Goal: Transaction & Acquisition: Purchase product/service

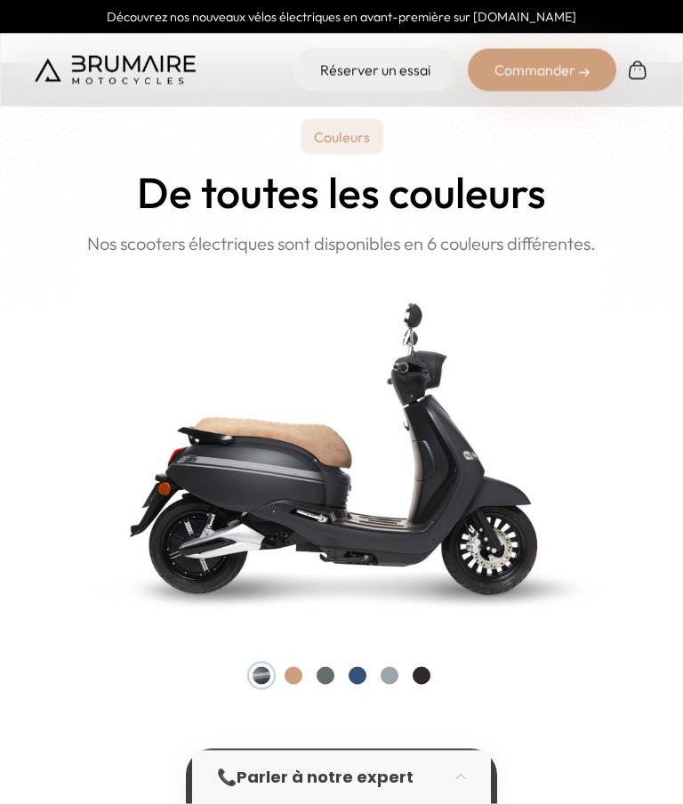
scroll to position [1666, 0]
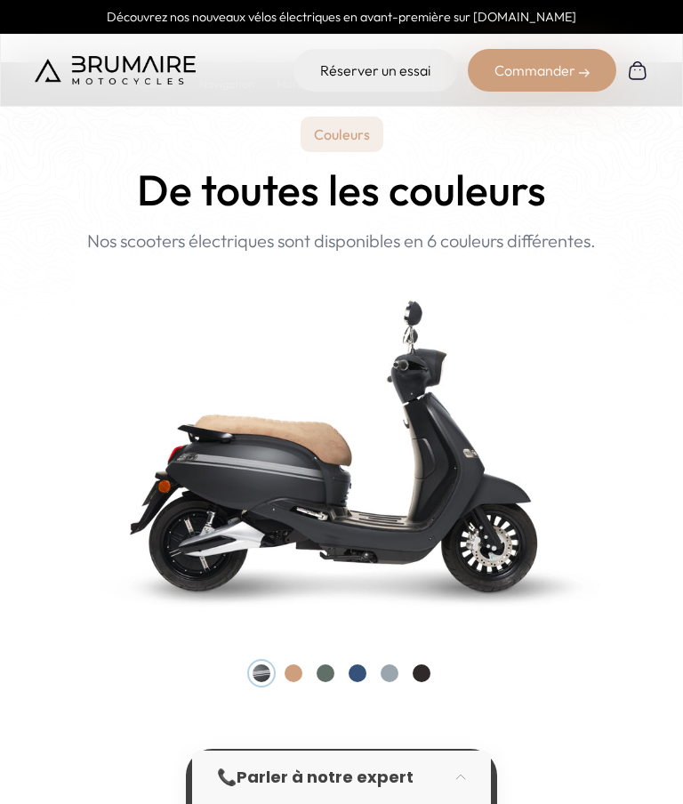
click at [301, 674] on div at bounding box center [294, 674] width 18 height 18
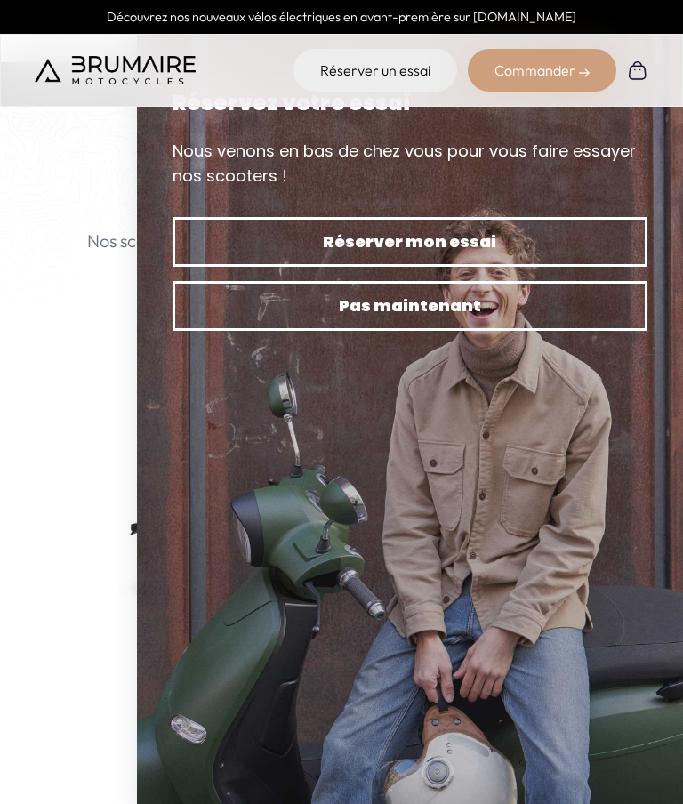
click at [69, 333] on div "Couleurs De toutes les couleurs Nouveau ! Nos scooters électriques sont disponi…" at bounding box center [341, 400] width 626 height 566
click at [59, 171] on div "Couleurs De toutes les couleurs Nouveau ! Nos scooters électriques sont disponi…" at bounding box center [341, 400] width 626 height 566
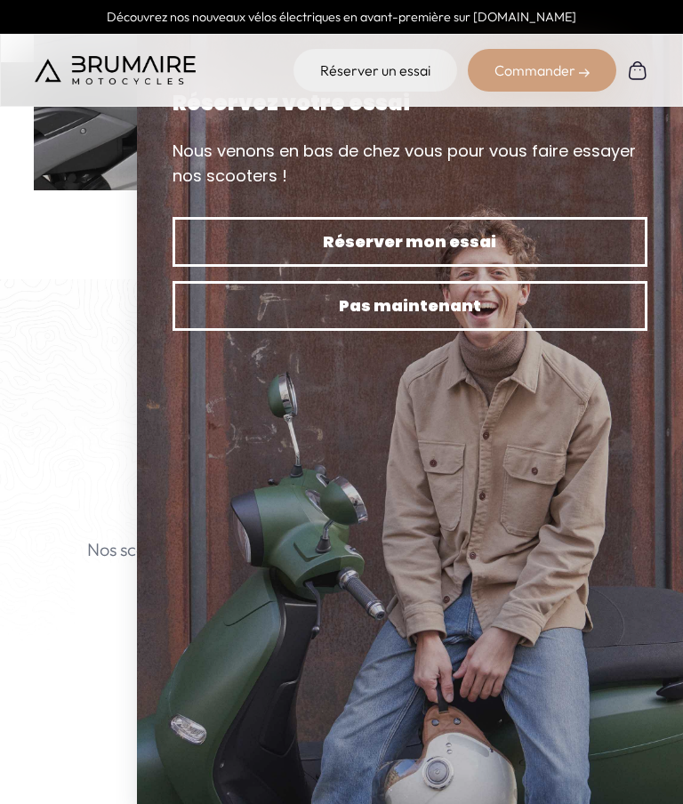
scroll to position [1338, 0]
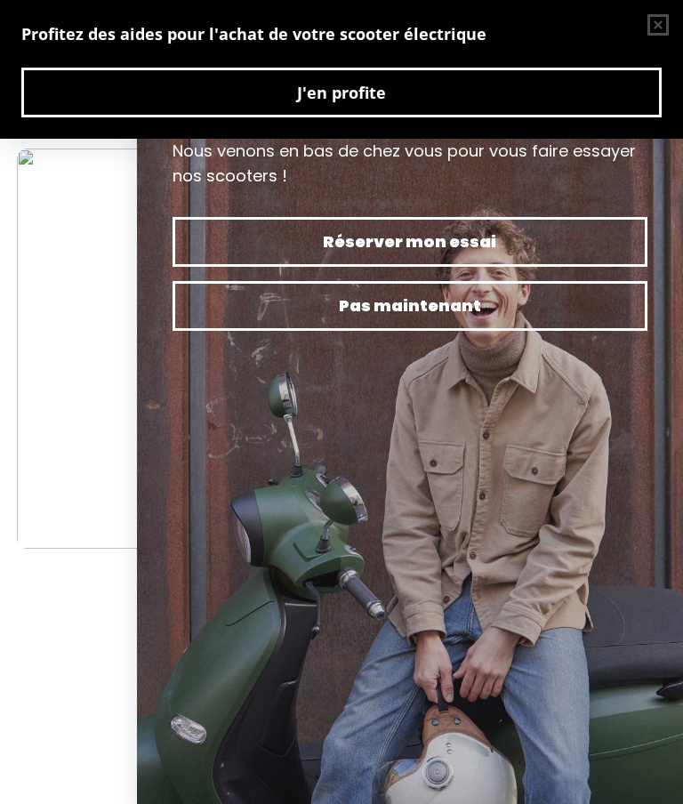
scroll to position [3204, 12]
click at [438, 308] on span "Pas maintenant" at bounding box center [410, 306] width 413 height 25
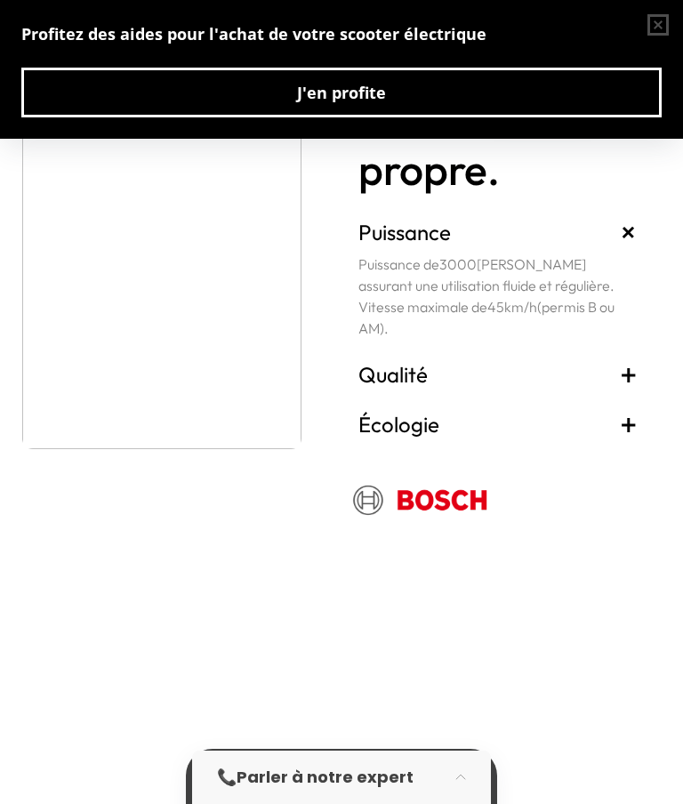
scroll to position [3344, 12]
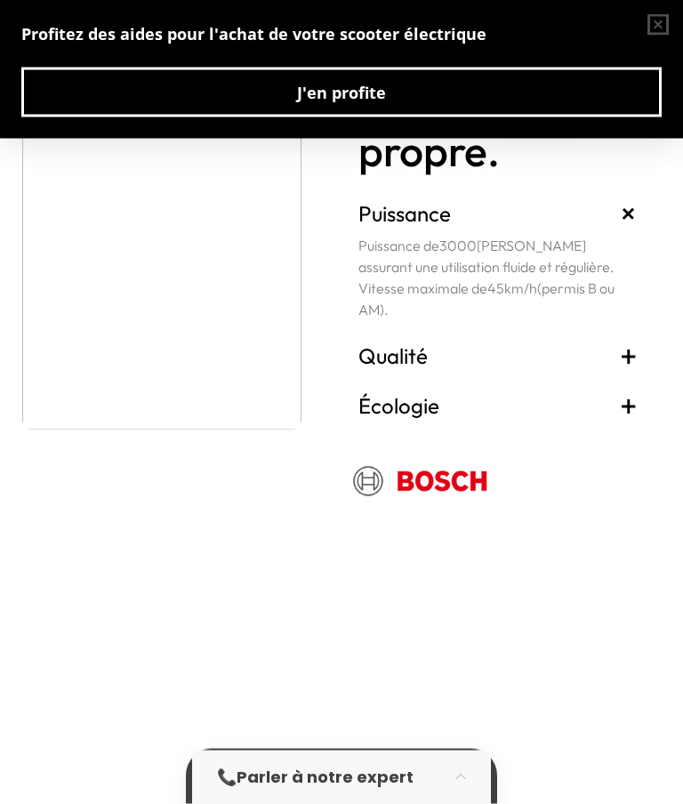
click at [632, 370] on span "+" at bounding box center [629, 356] width 18 height 28
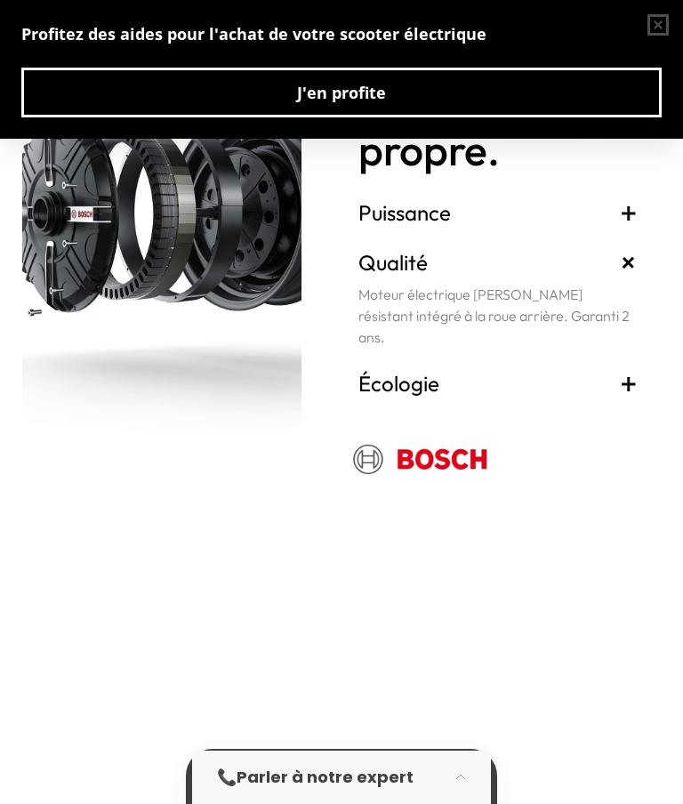
click at [631, 398] on span "+" at bounding box center [629, 383] width 18 height 28
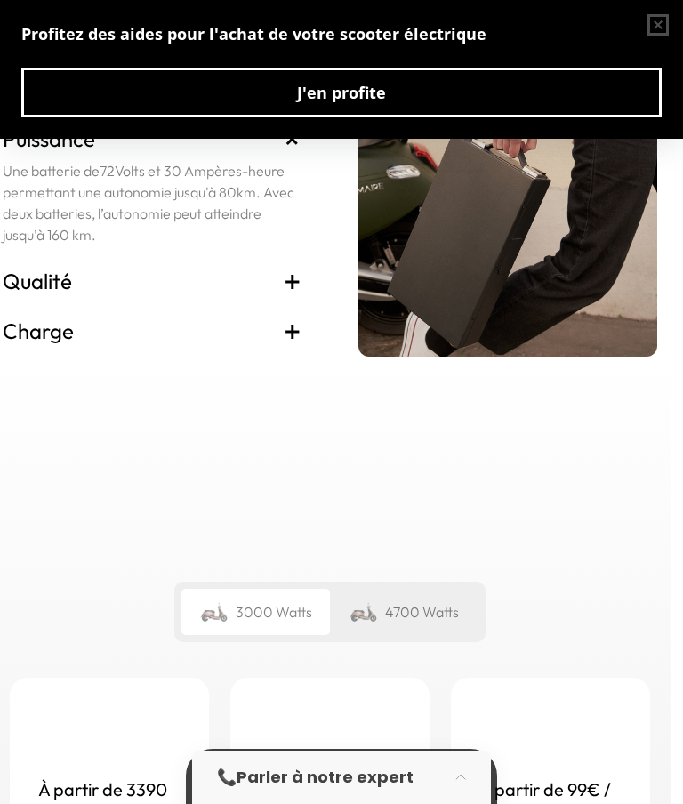
scroll to position [4011, 12]
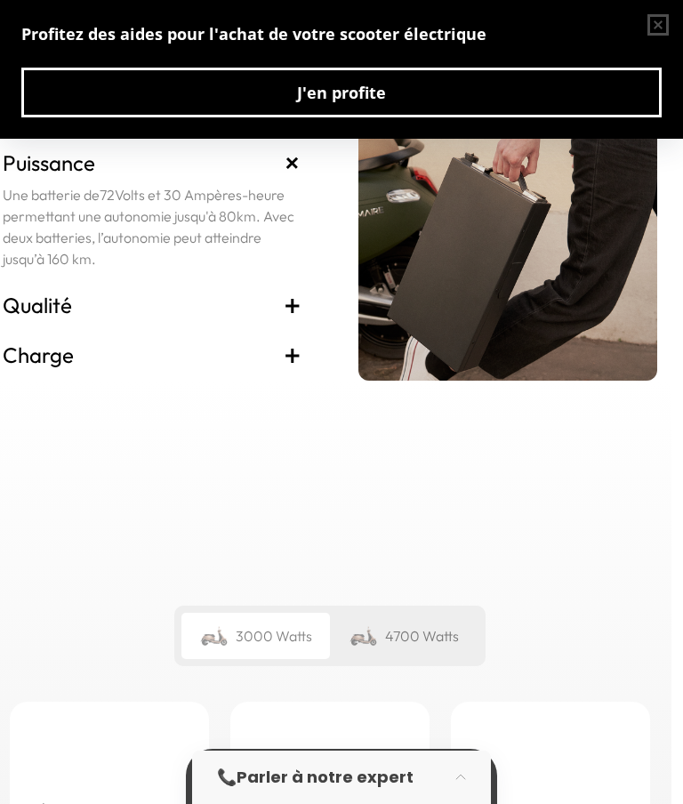
click at [294, 369] on span "+" at bounding box center [293, 355] width 18 height 28
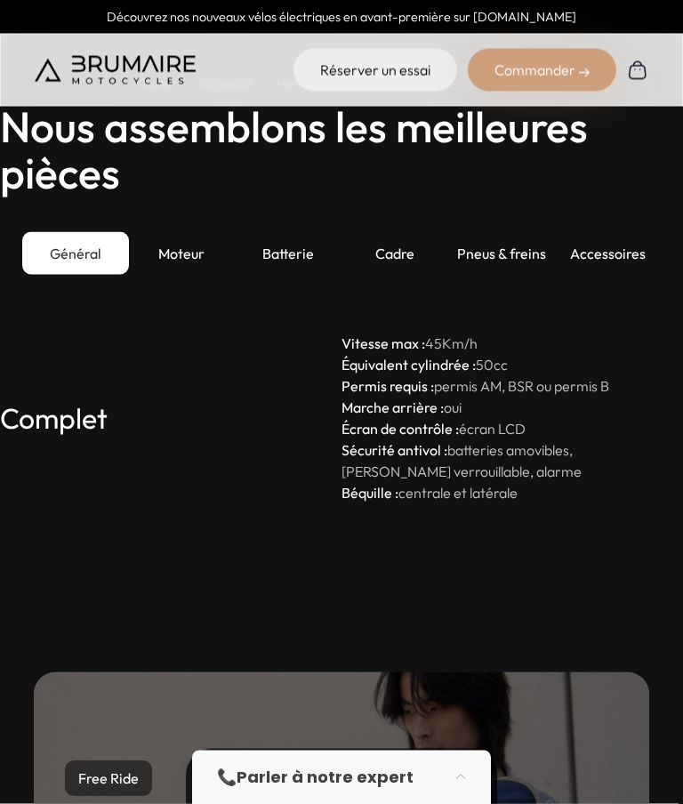
scroll to position [5149, 0]
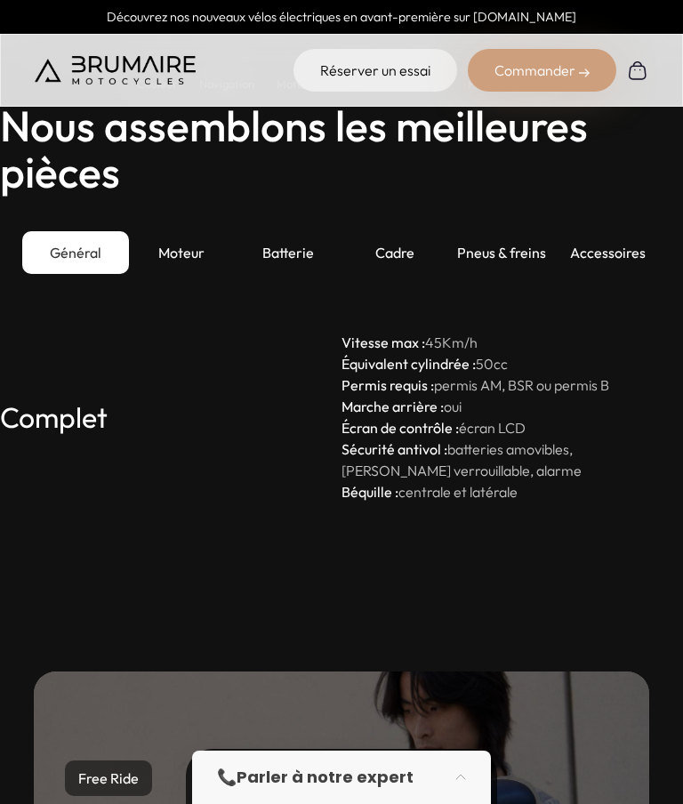
click at [304, 274] on div "Batterie" at bounding box center [288, 252] width 107 height 43
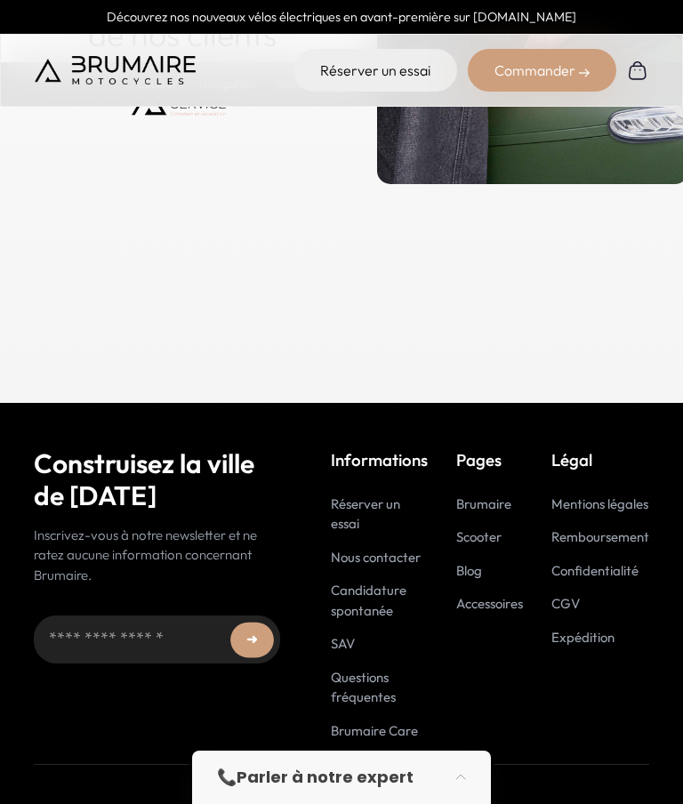
scroll to position [9823, 0]
click at [407, 730] on link "Brumaire Care" at bounding box center [374, 731] width 87 height 17
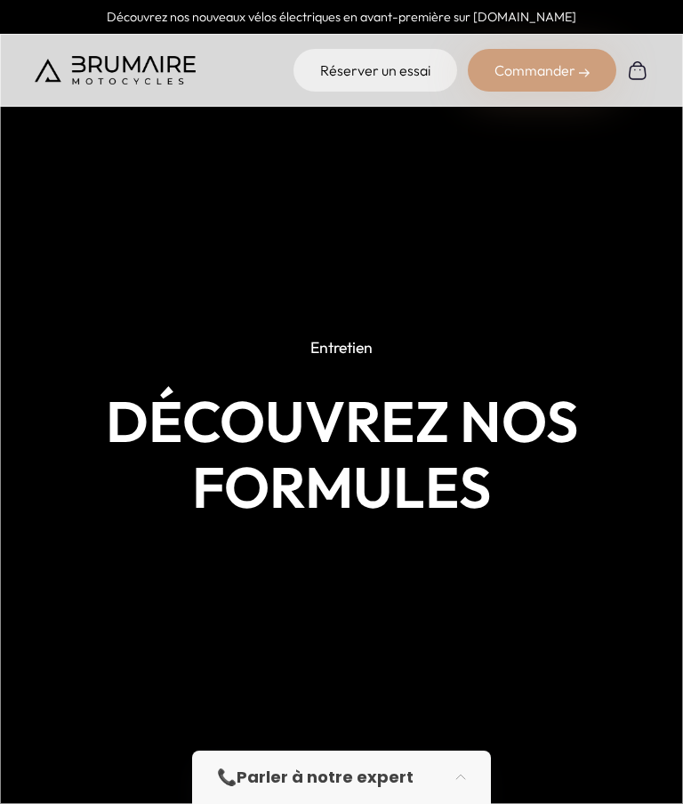
click at [423, 69] on link "Réserver un essai" at bounding box center [376, 70] width 164 height 43
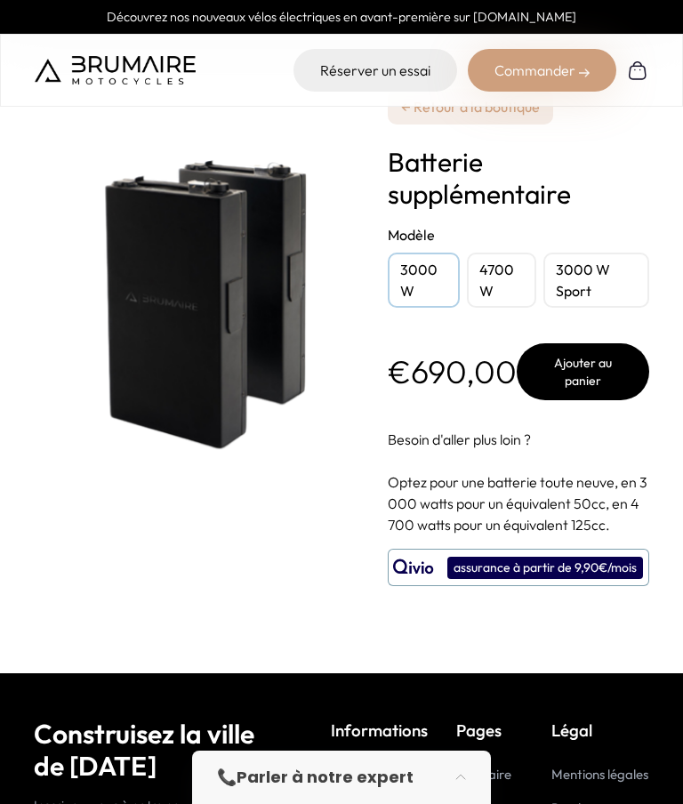
click at [502, 280] on div "4700 W" at bounding box center [501, 280] width 69 height 55
click at [584, 279] on div "3000 W Sport" at bounding box center [596, 280] width 105 height 55
click at [416, 271] on div "3000 W" at bounding box center [424, 280] width 72 height 55
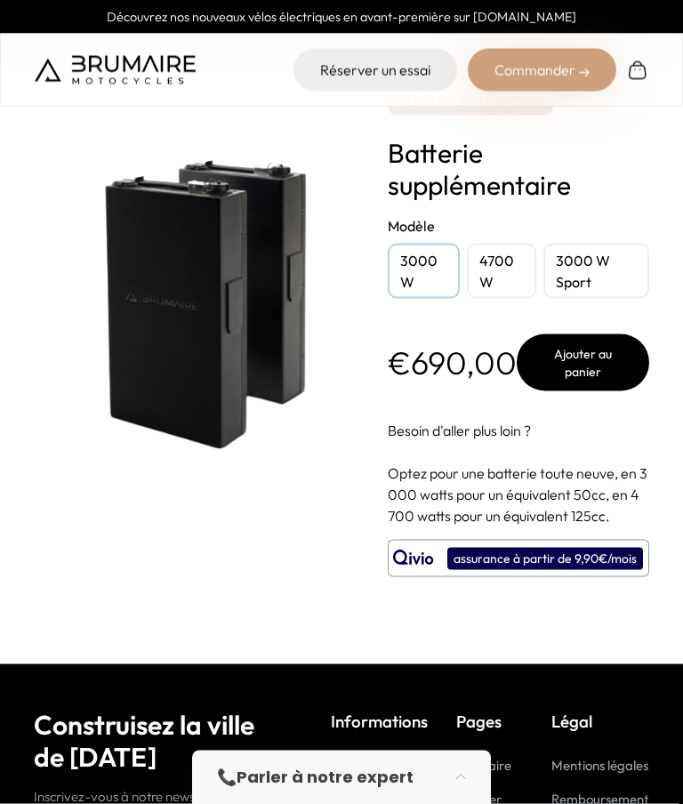
scroll to position [13, 0]
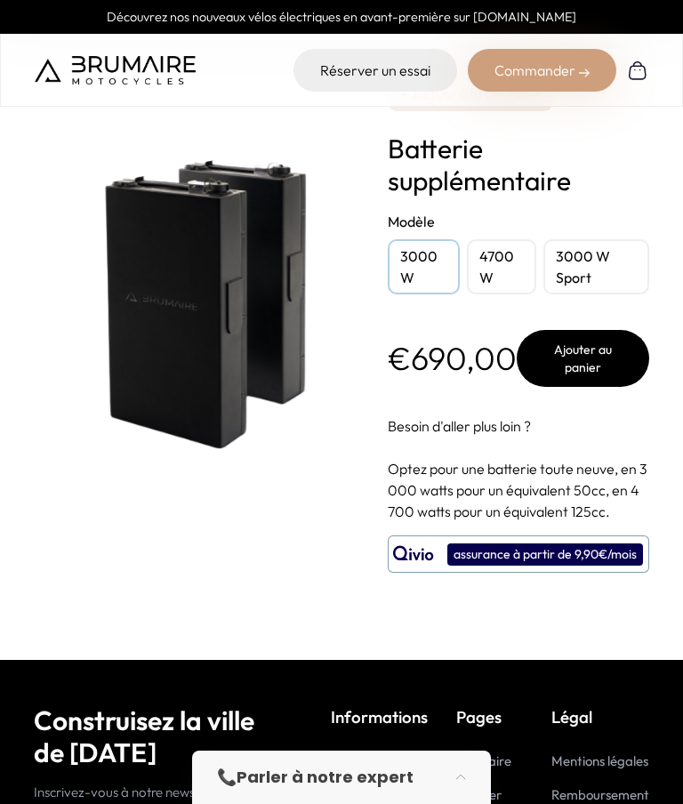
click at [501, 261] on div "4700 W" at bounding box center [501, 266] width 69 height 55
click at [416, 267] on div "3000 W" at bounding box center [424, 266] width 72 height 55
click at [587, 367] on button "Ajouter au panier" at bounding box center [583, 358] width 133 height 57
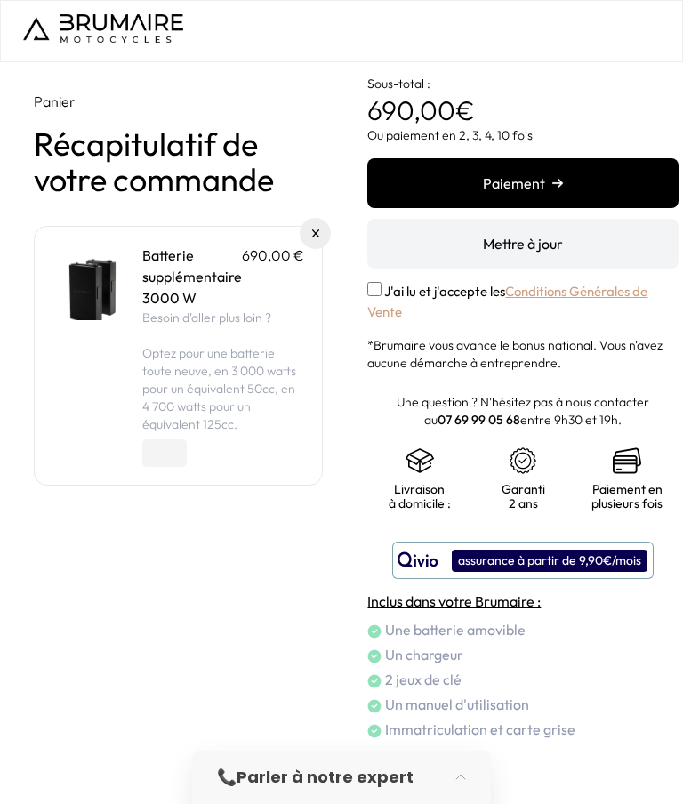
click at [354, 788] on strong "Parler à notre expert" at bounding box center [325, 777] width 177 height 22
